Goal: Find specific page/section: Find specific page/section

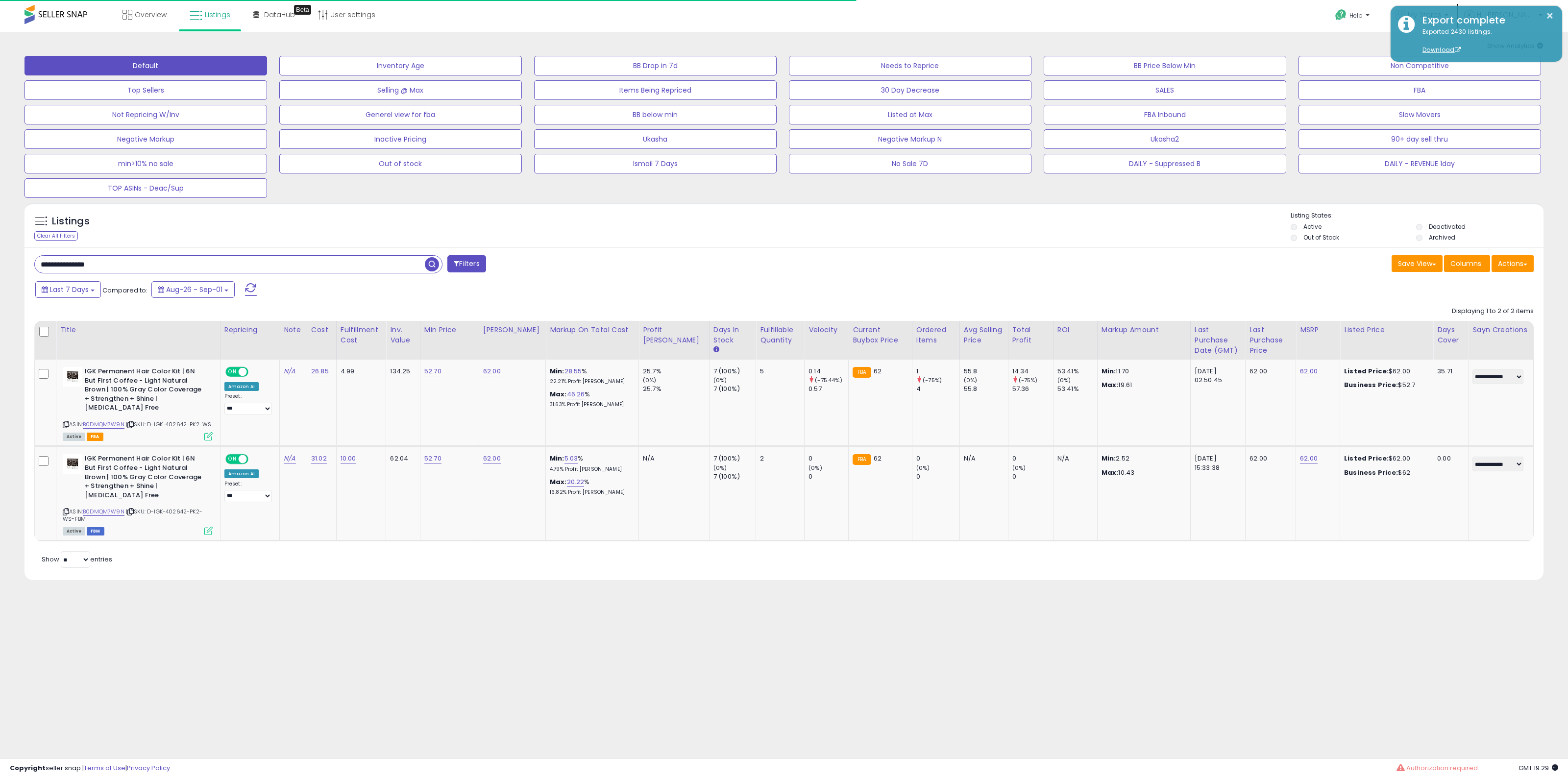
click at [251, 287] on span at bounding box center [251, 290] width 12 height 13
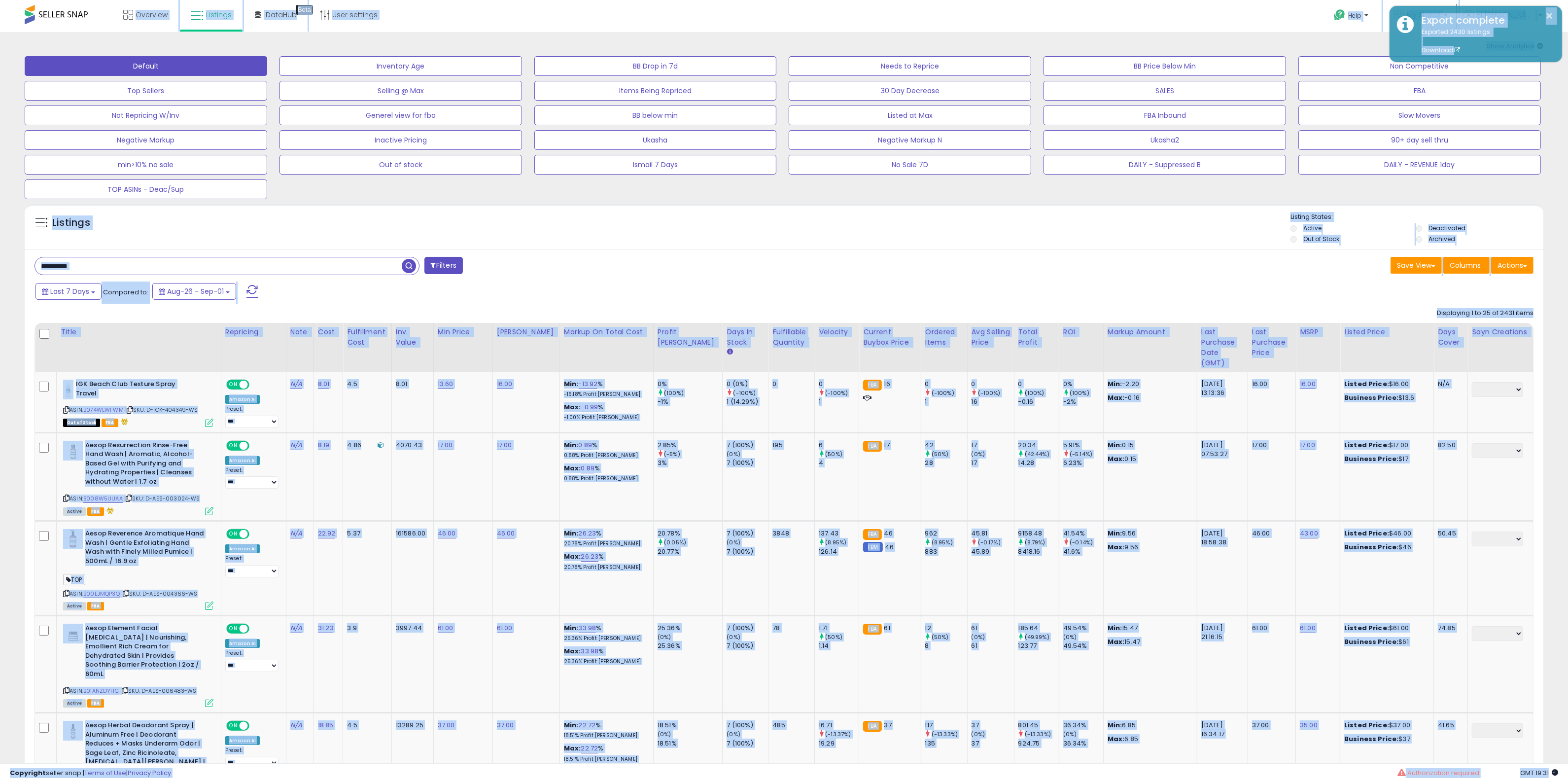
drag, startPoint x: 231, startPoint y: 268, endPoint x: 254, endPoint y: 288, distance: 30.5
click at [233, 268] on input "text" at bounding box center [218, 266] width 367 height 17
click at [254, 290] on span at bounding box center [253, 292] width 12 height 13
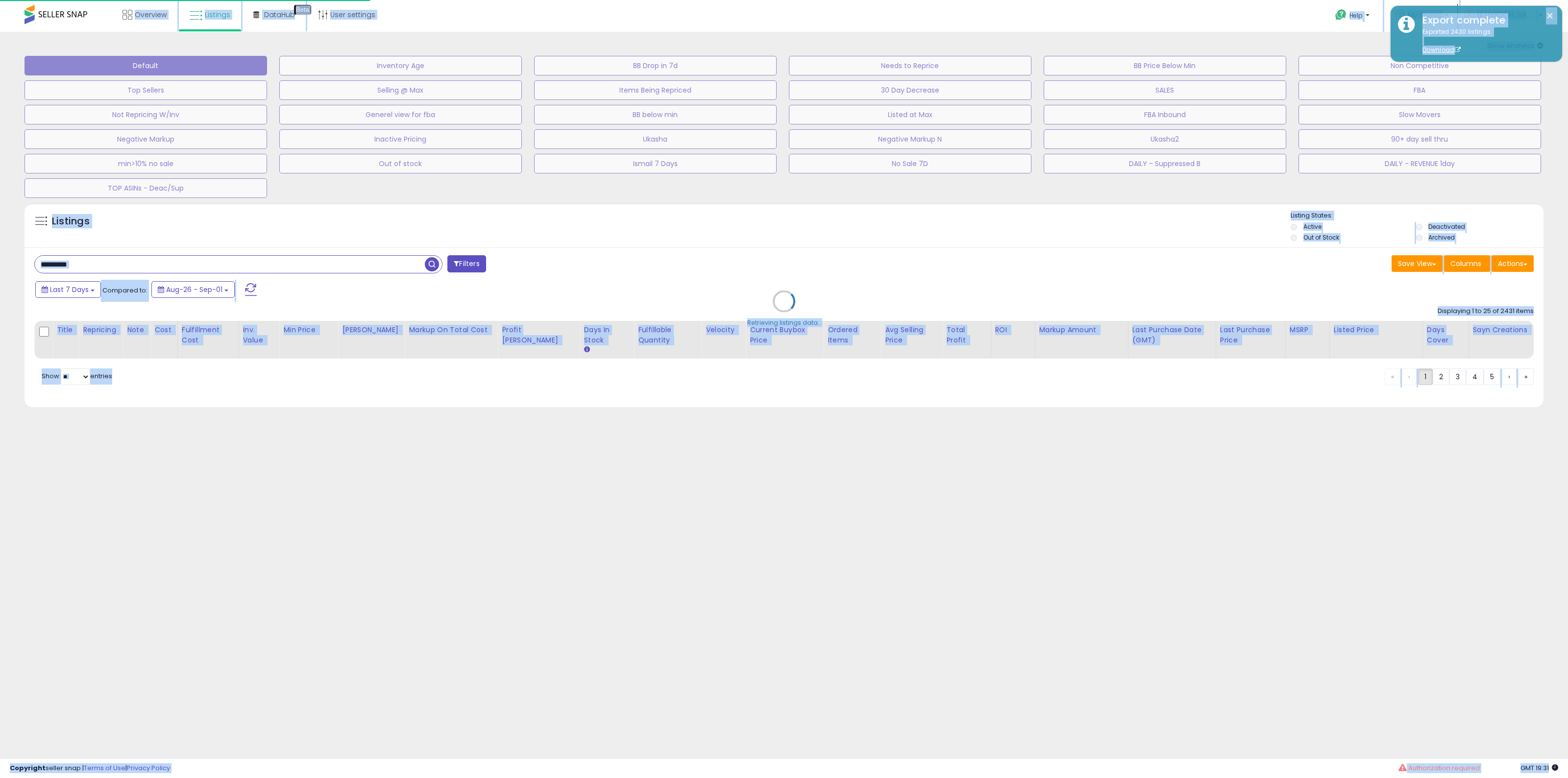
click at [251, 261] on div "Retrieving listings data.." at bounding box center [784, 308] width 1534 height 221
click at [262, 267] on div "Retrieving listings data.." at bounding box center [784, 308] width 1534 height 221
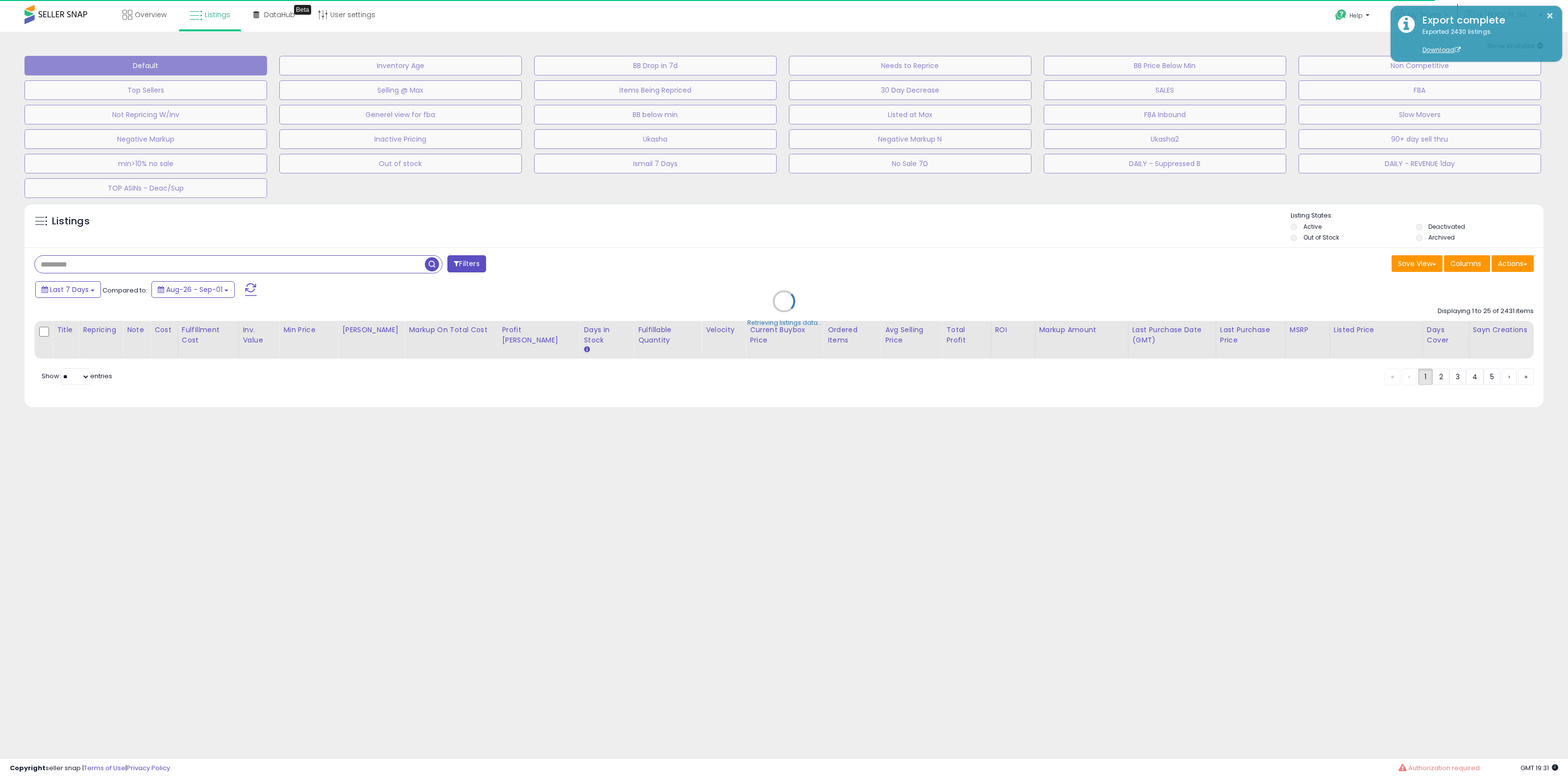
click at [250, 266] on div "Retrieving listings data.." at bounding box center [784, 308] width 1534 height 221
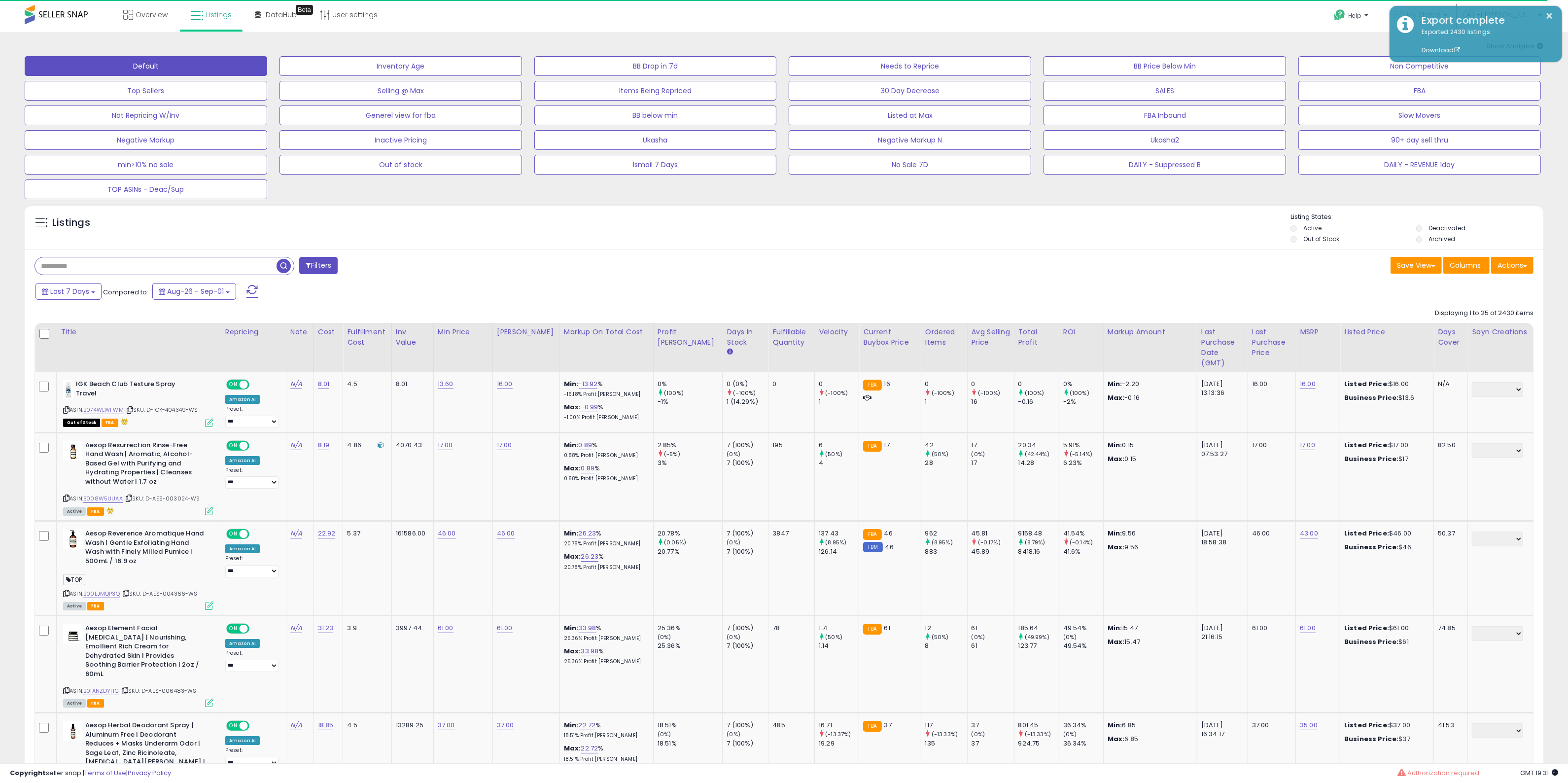
click at [252, 268] on input "text" at bounding box center [155, 266] width 242 height 17
paste input "**********"
click at [255, 288] on span at bounding box center [253, 292] width 12 height 13
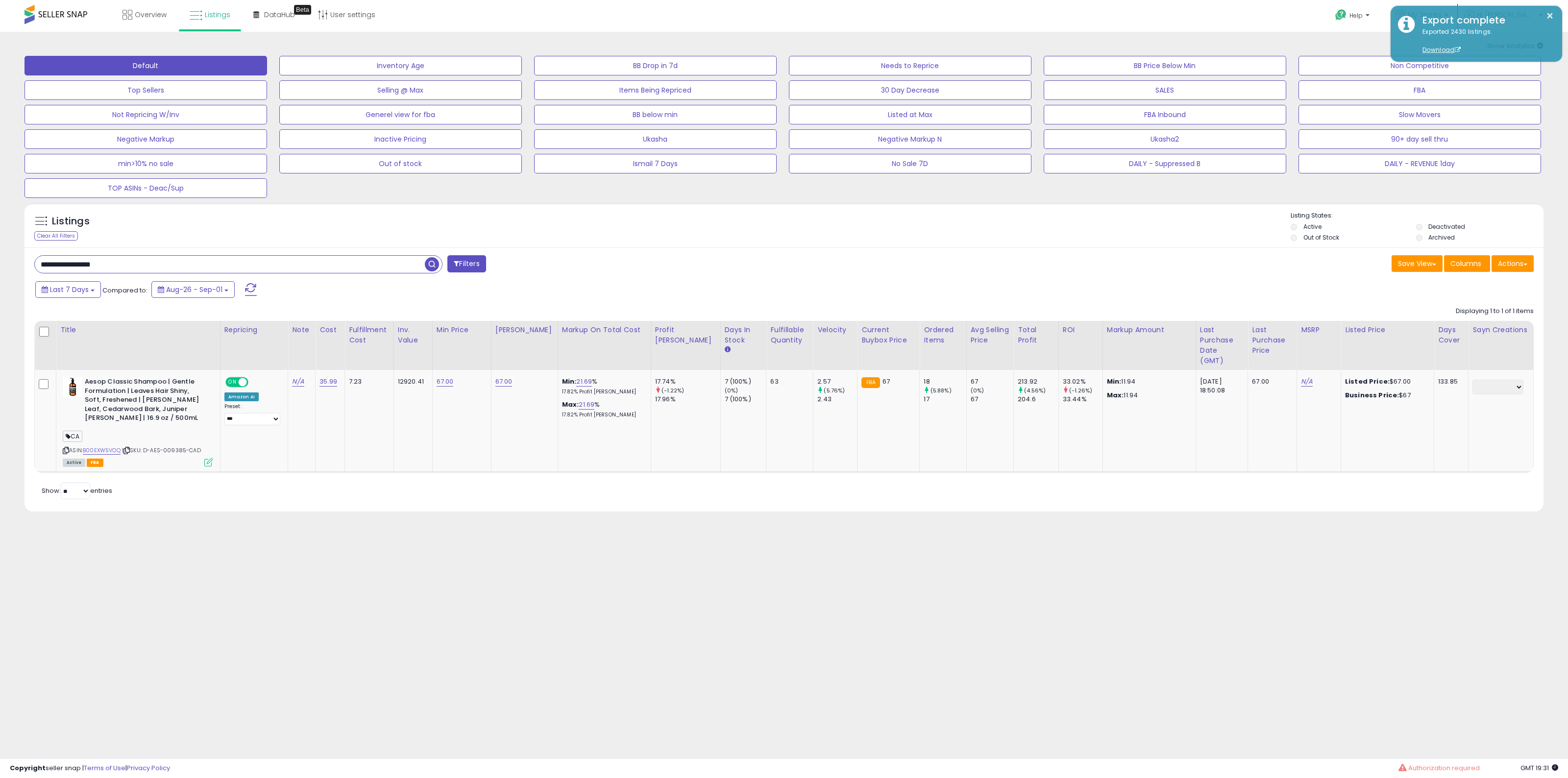
click at [264, 263] on input "**********" at bounding box center [229, 264] width 391 height 17
paste input "text"
type input "**********"
click at [253, 288] on span at bounding box center [251, 290] width 12 height 13
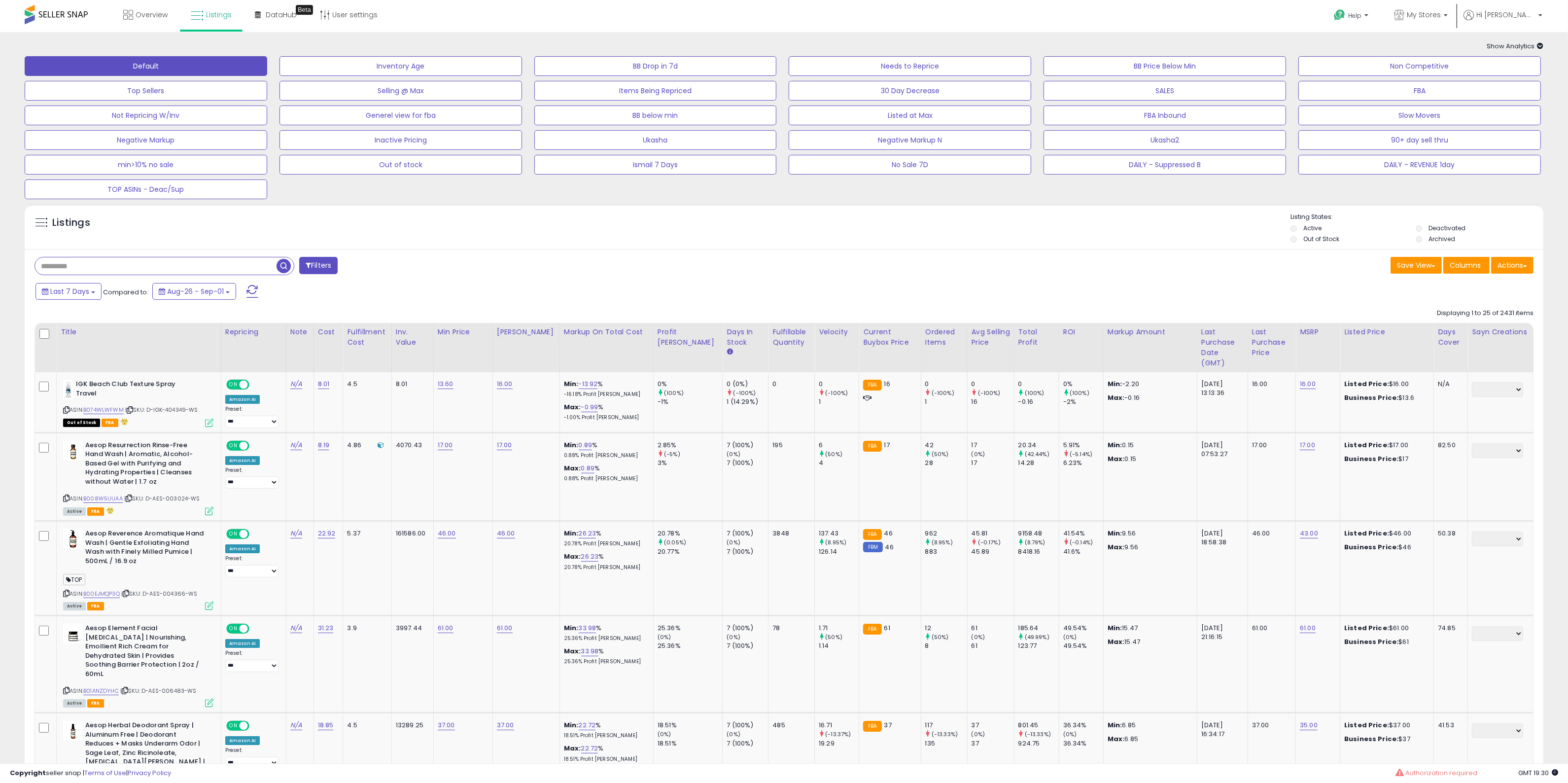
click at [865, 245] on div "Listings" at bounding box center [784, 230] width 1518 height 34
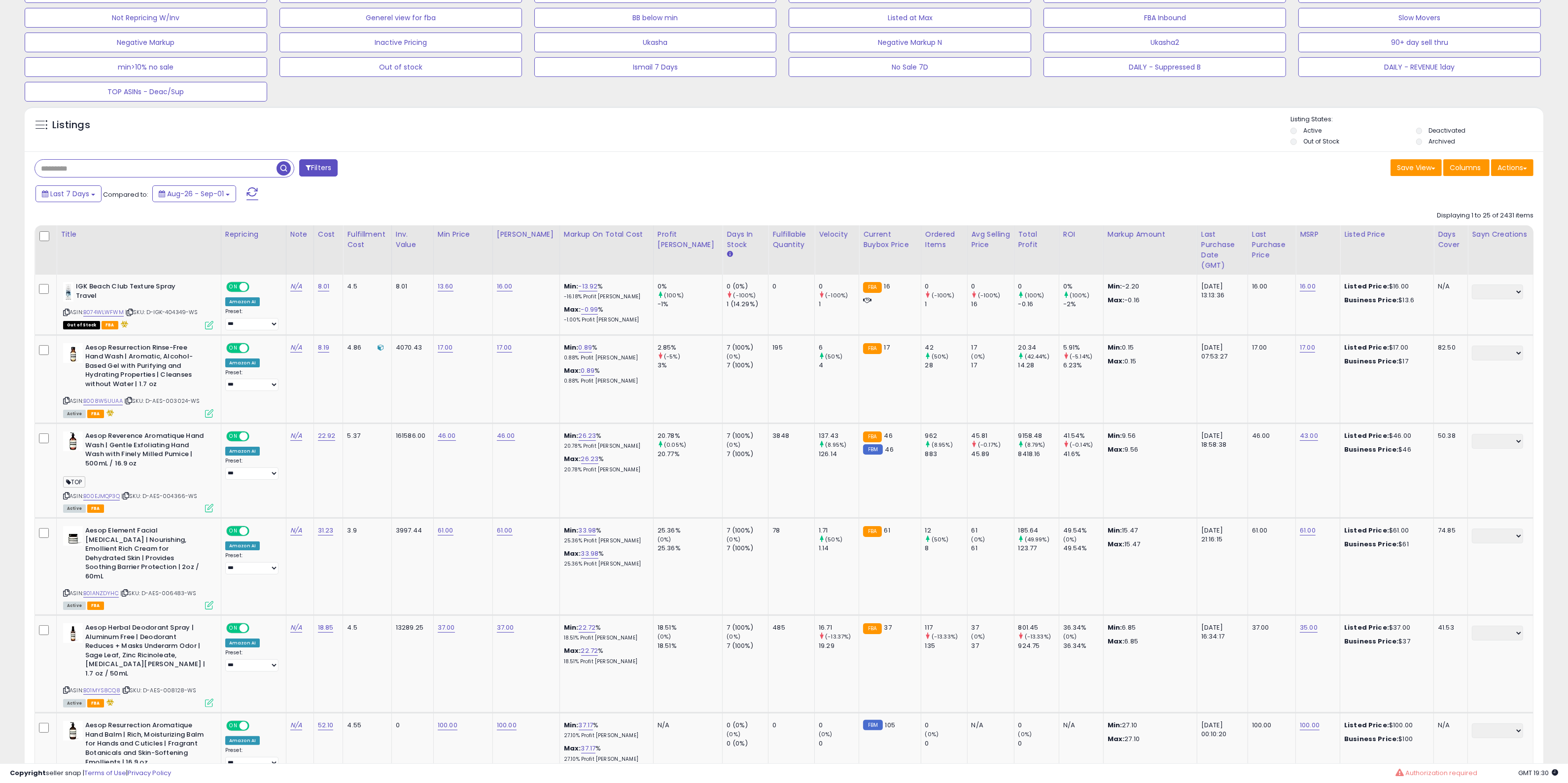
scroll to position [247, 0]
